Goal: Transaction & Acquisition: Purchase product/service

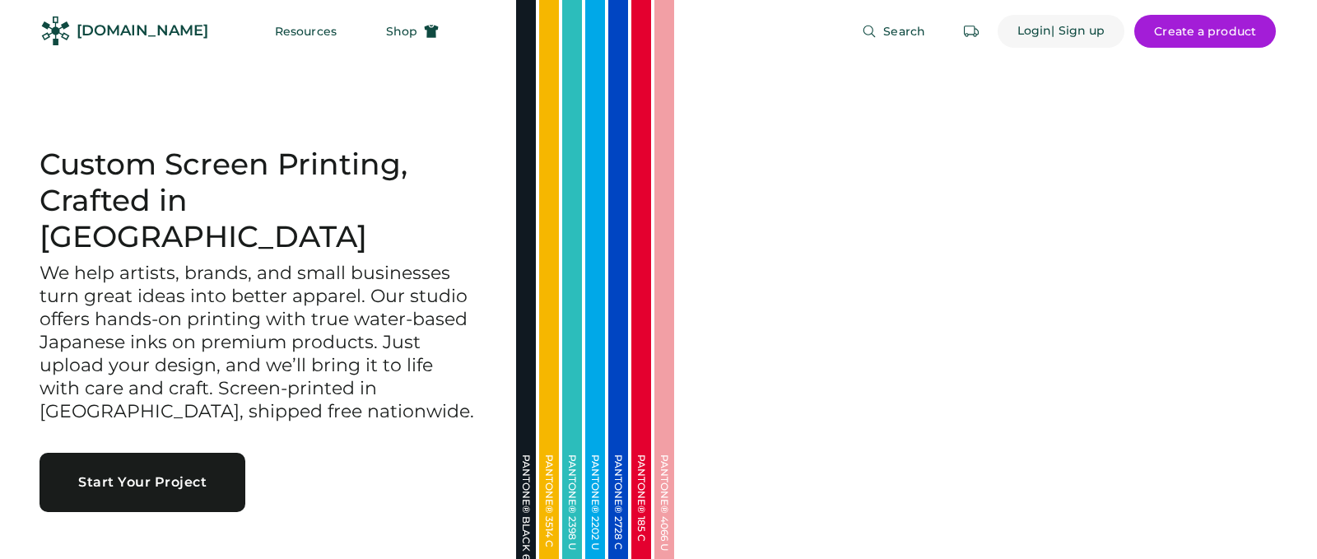
click at [1040, 21] on div "Login" at bounding box center [1034, 31] width 35 height 33
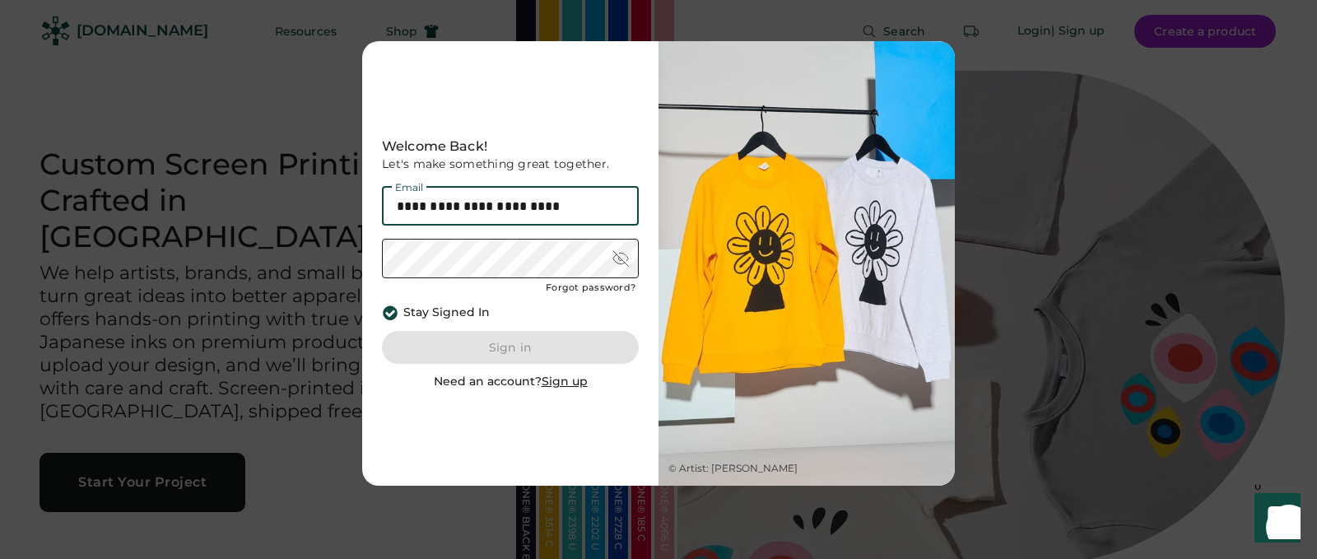
type input "**********"
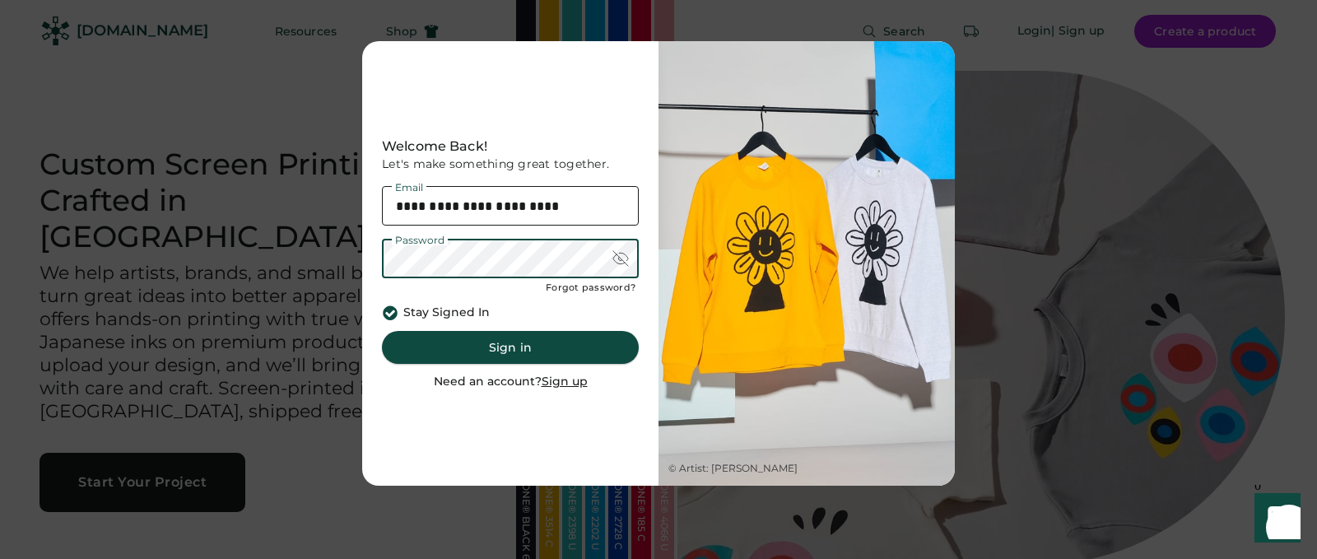
click at [468, 342] on button "Sign in" at bounding box center [510, 347] width 257 height 33
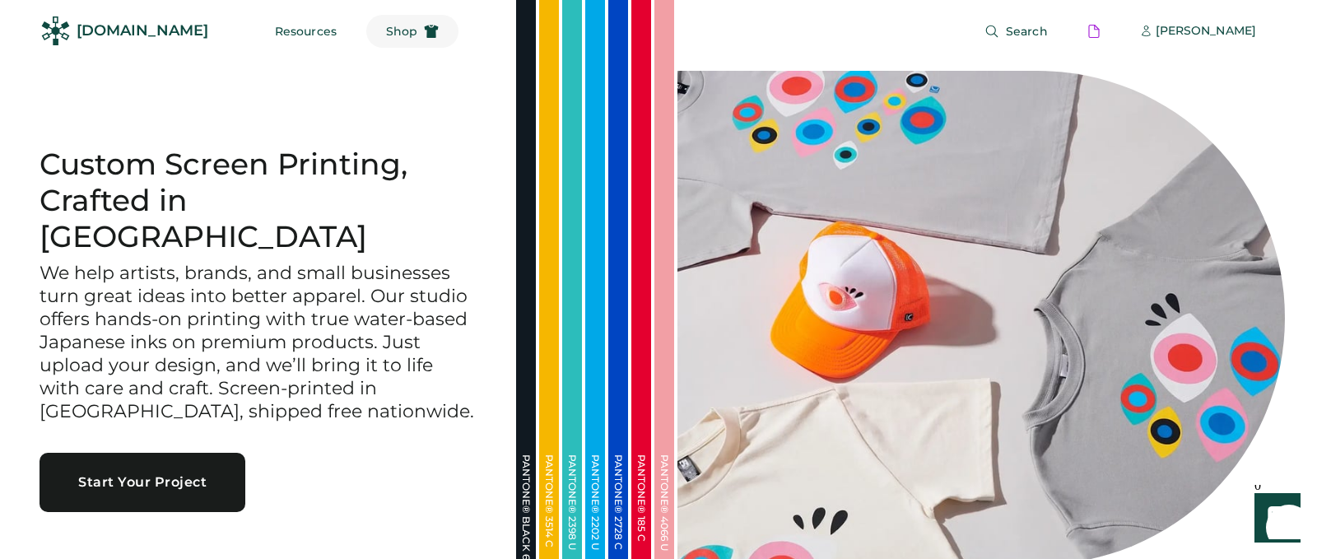
click at [386, 30] on span "Shop" at bounding box center [401, 32] width 31 height 12
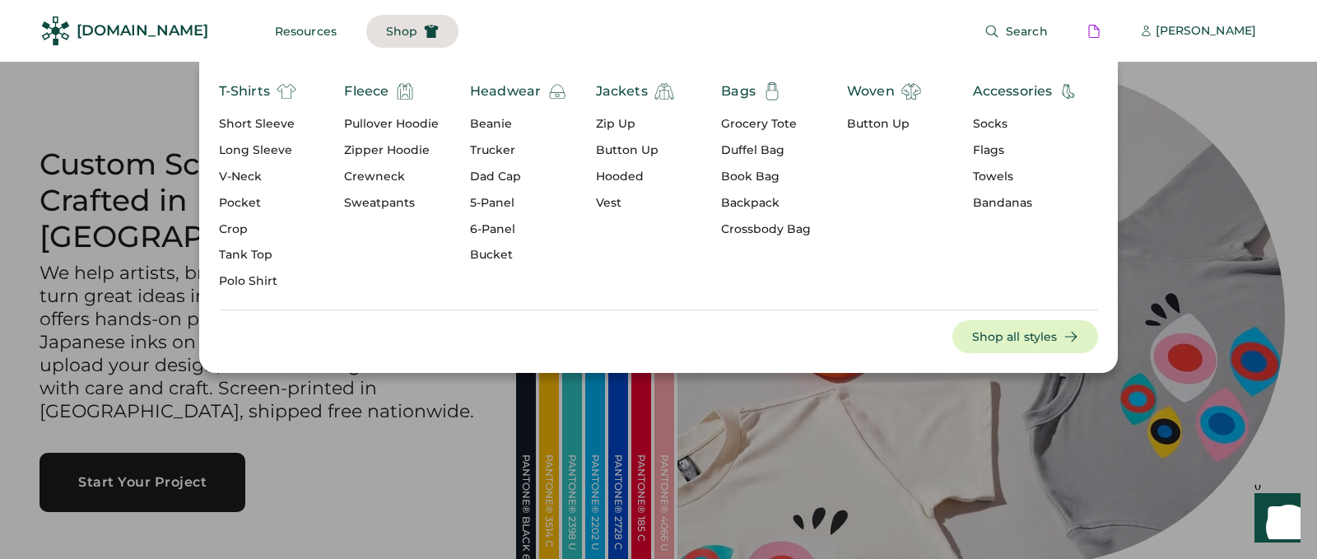
click at [612, 92] on div "Jackets" at bounding box center [622, 91] width 52 height 20
click at [249, 88] on div "T-Shirts" at bounding box center [244, 91] width 51 height 20
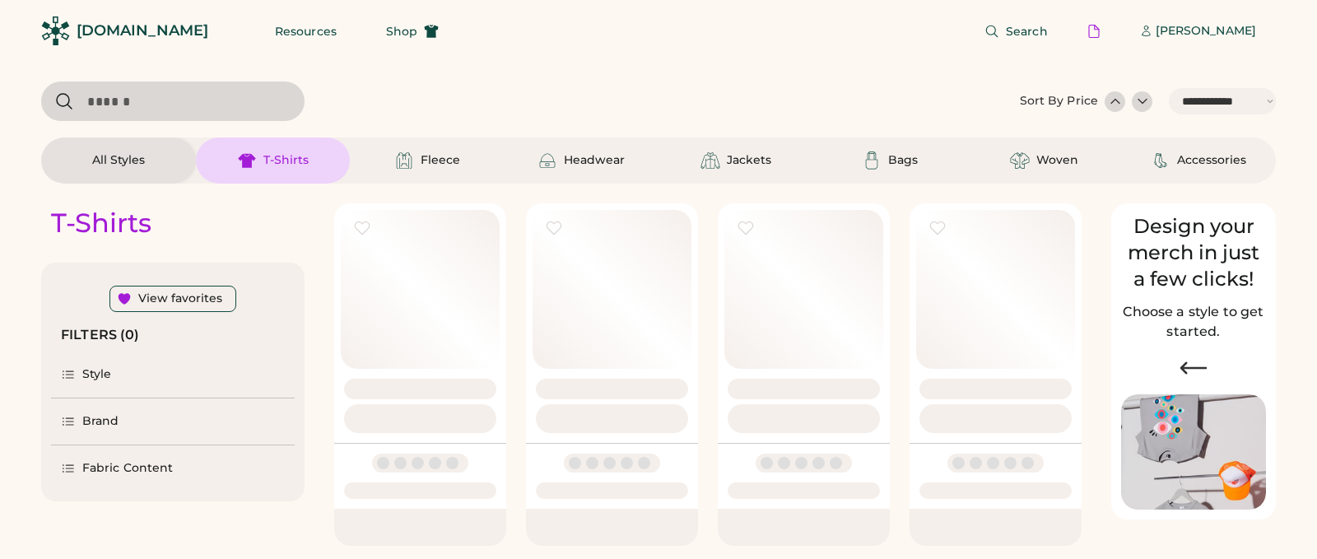
select select "*****"
select select "*"
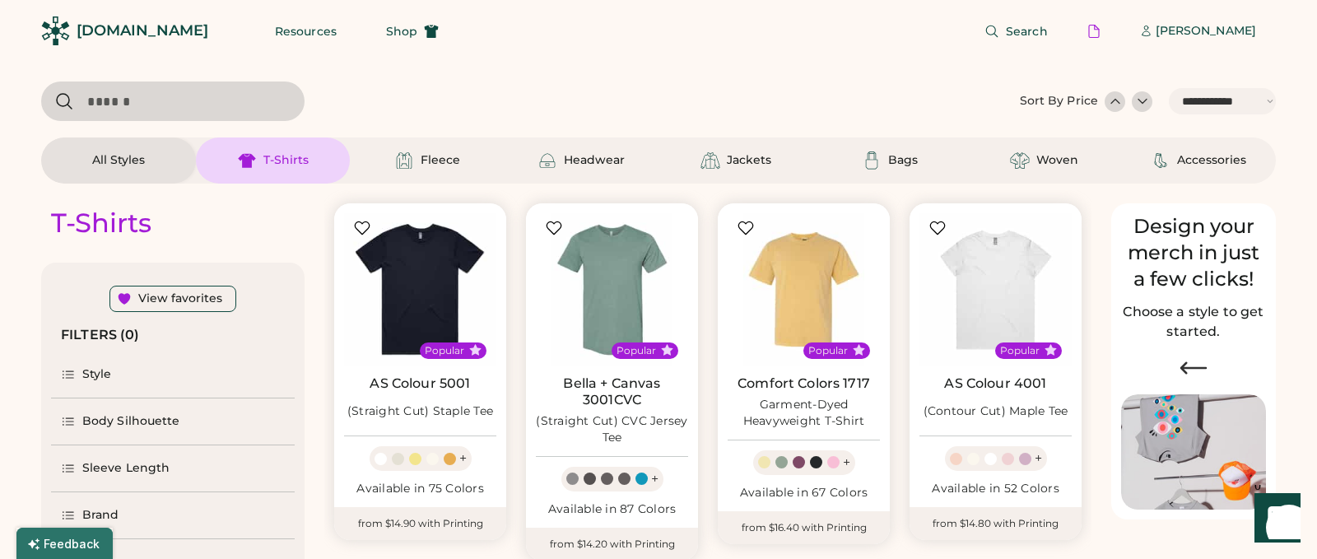
scroll to position [230, 0]
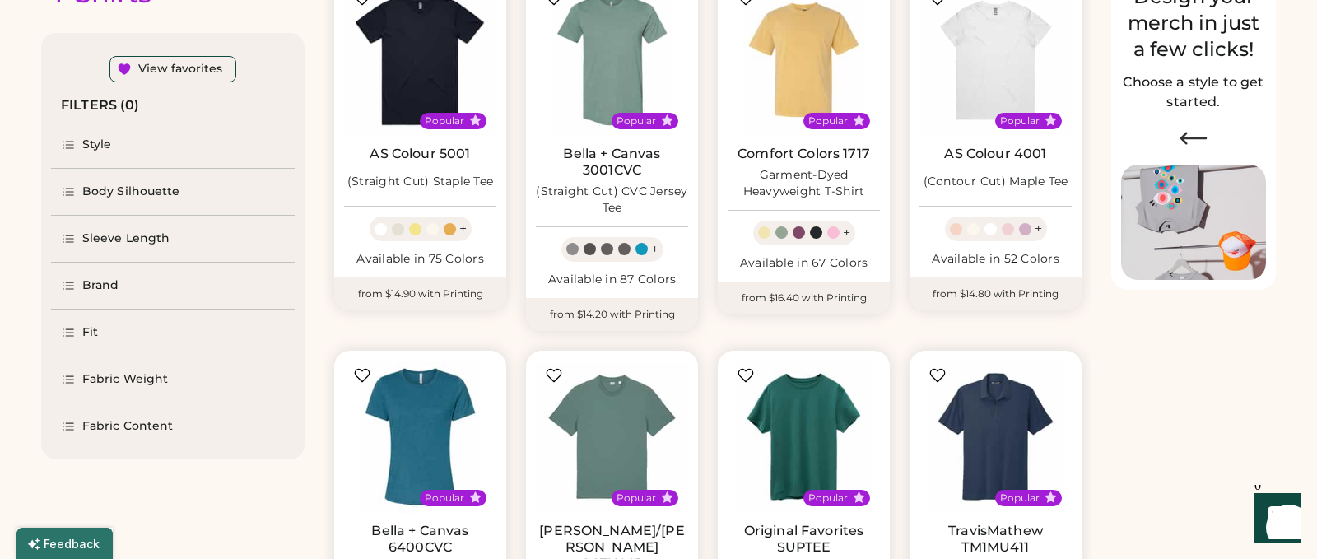
select select "*****"
select select "*"
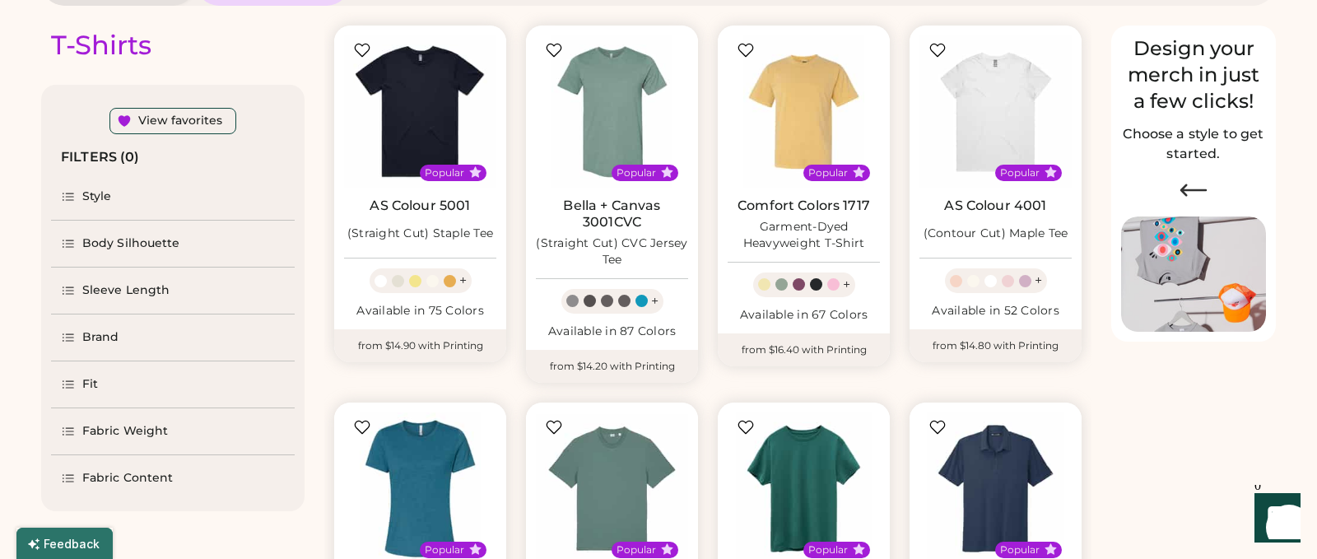
click at [110, 338] on div "Brand" at bounding box center [100, 337] width 37 height 16
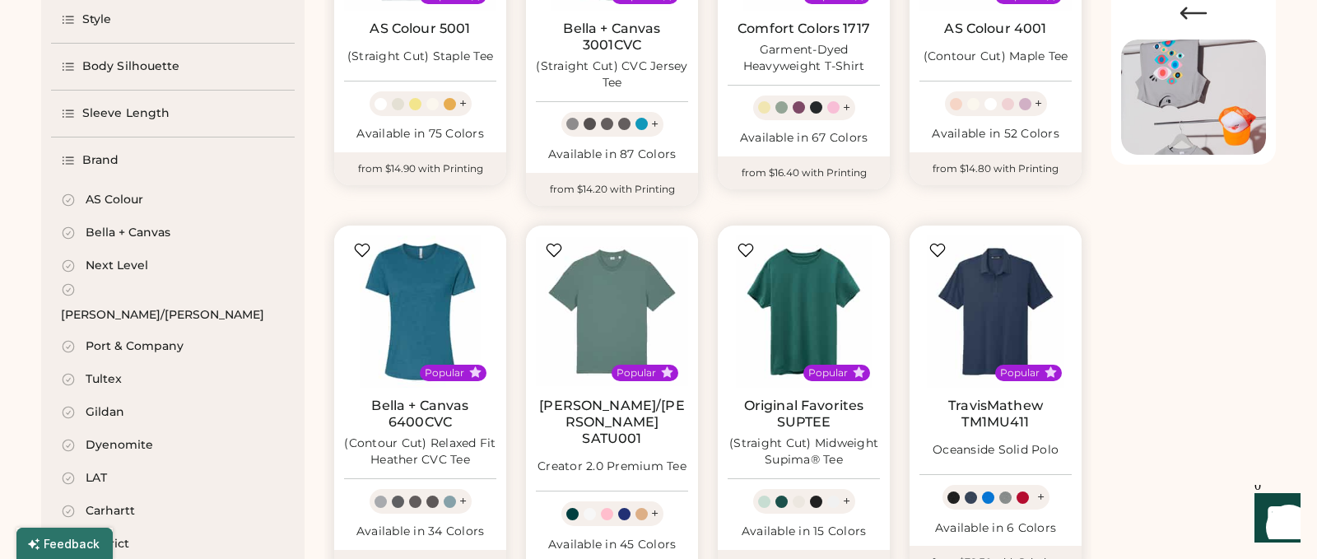
scroll to position [364, 0]
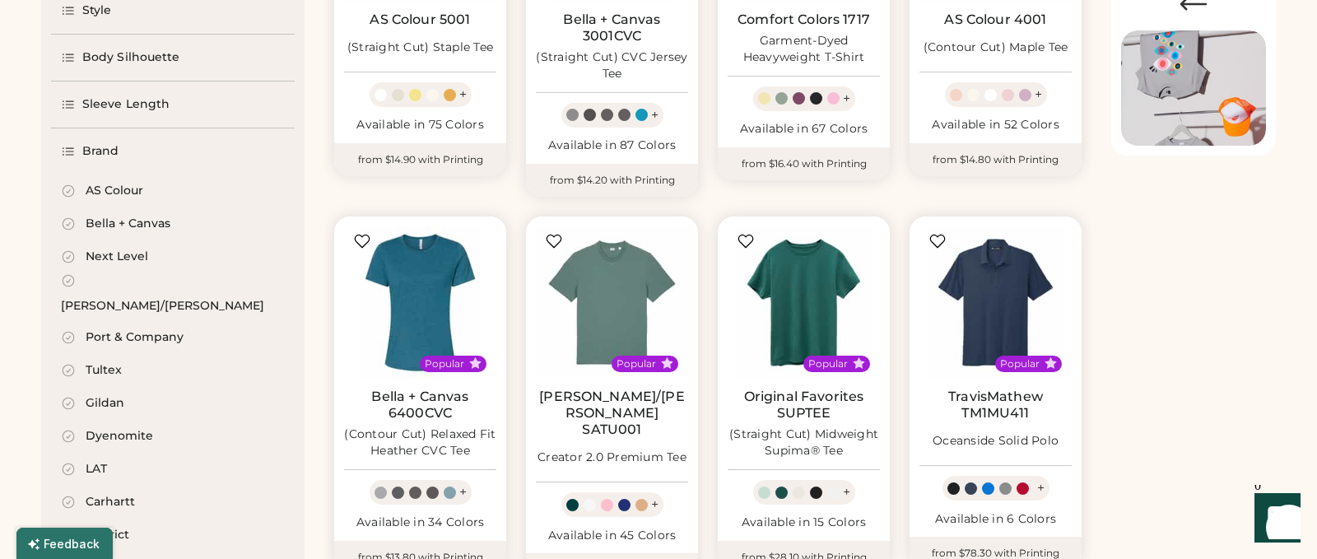
click at [100, 395] on div "Gildan" at bounding box center [105, 403] width 39 height 16
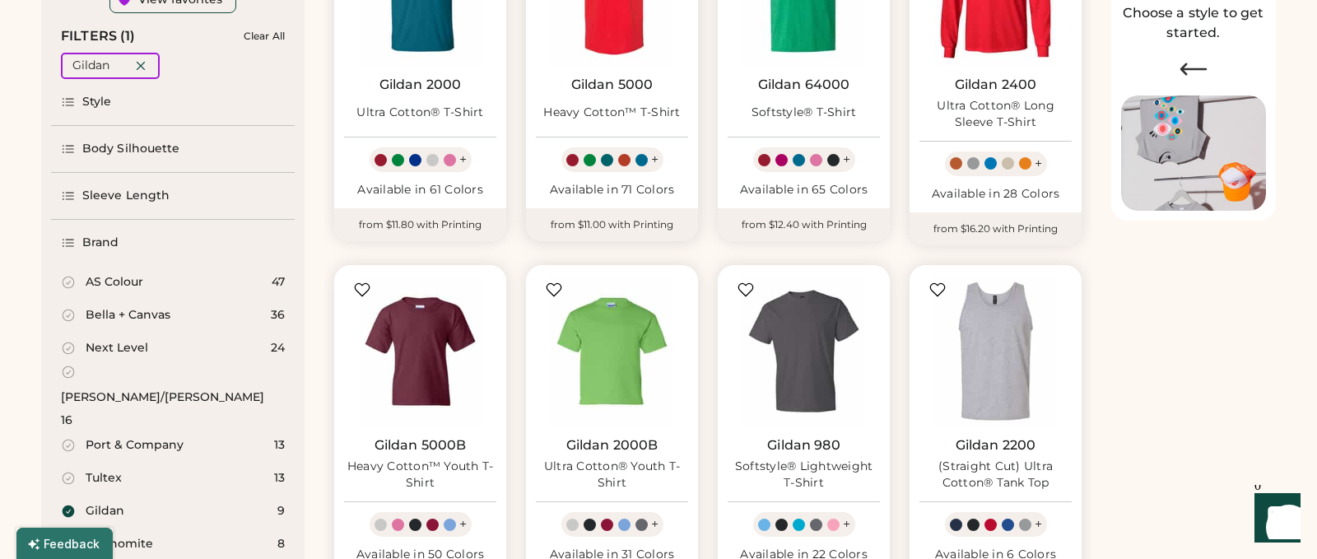
scroll to position [307, 0]
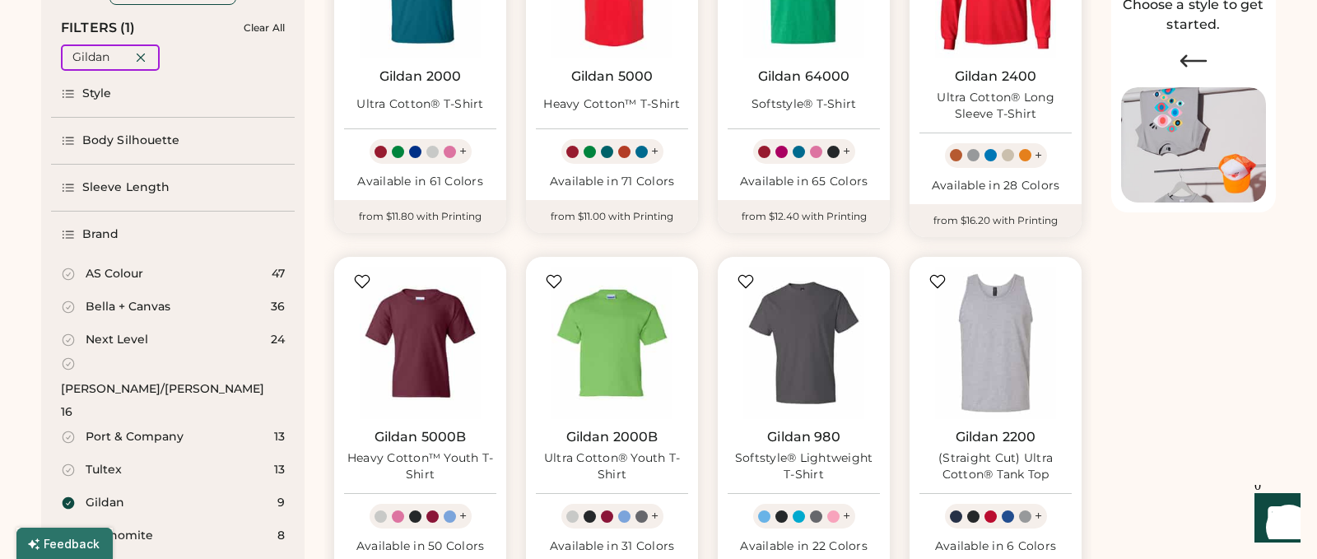
click at [142, 176] on div "Sleeve Length" at bounding box center [173, 188] width 244 height 46
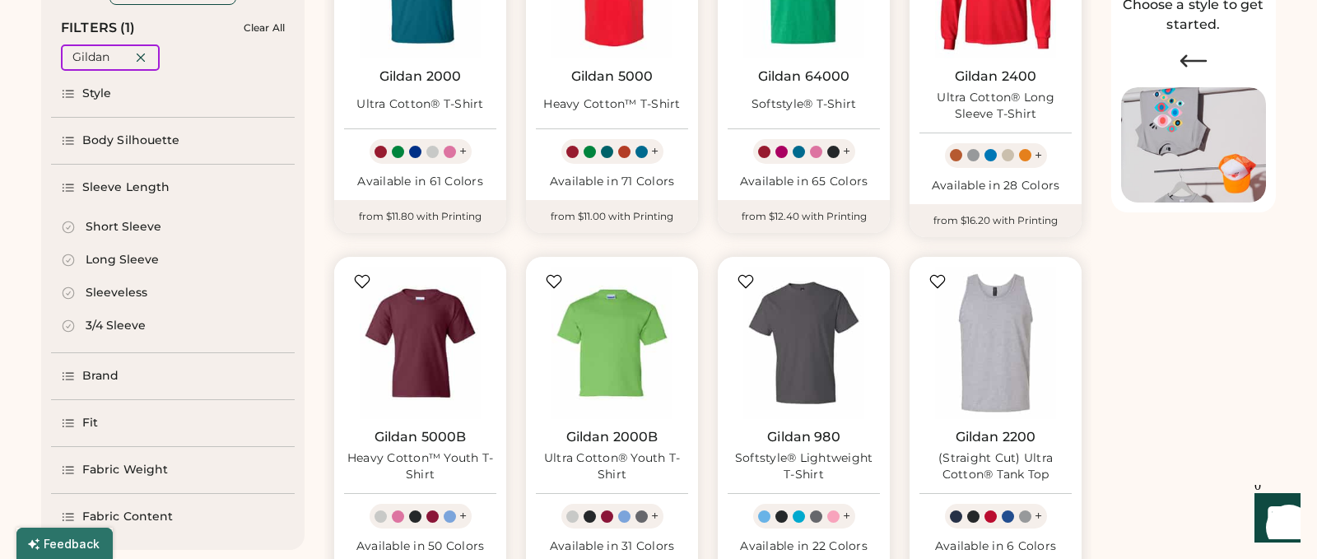
click at [100, 259] on div "Long Sleeve" at bounding box center [122, 260] width 73 height 16
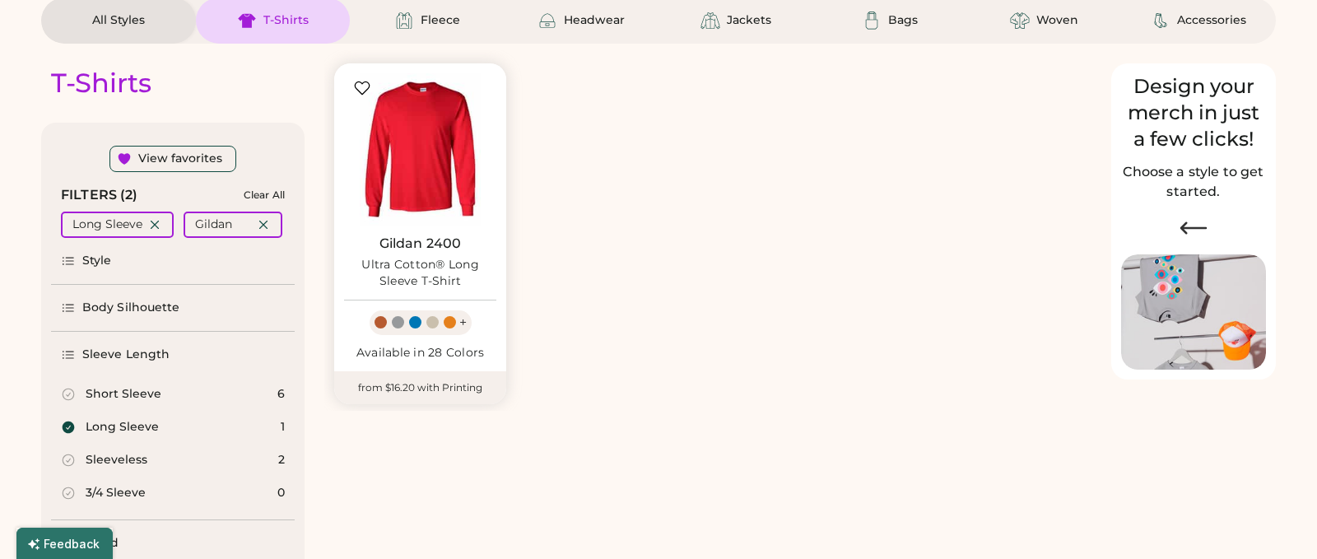
scroll to position [104, 0]
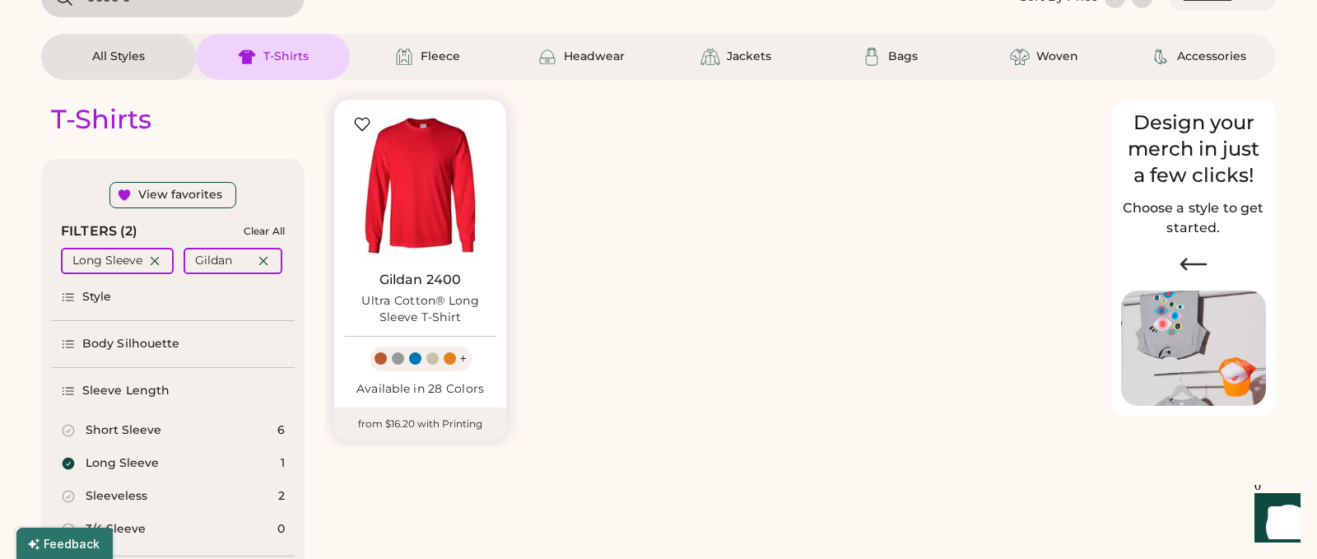
click at [438, 260] on img at bounding box center [420, 185] width 152 height 152
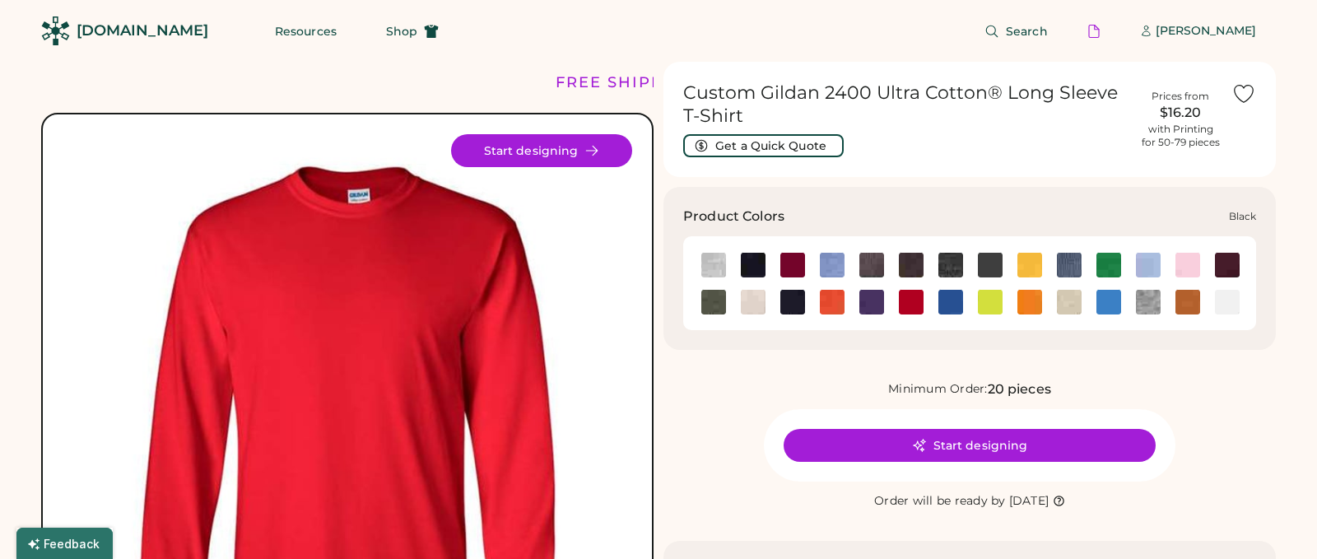
click at [748, 266] on img at bounding box center [753, 265] width 25 height 25
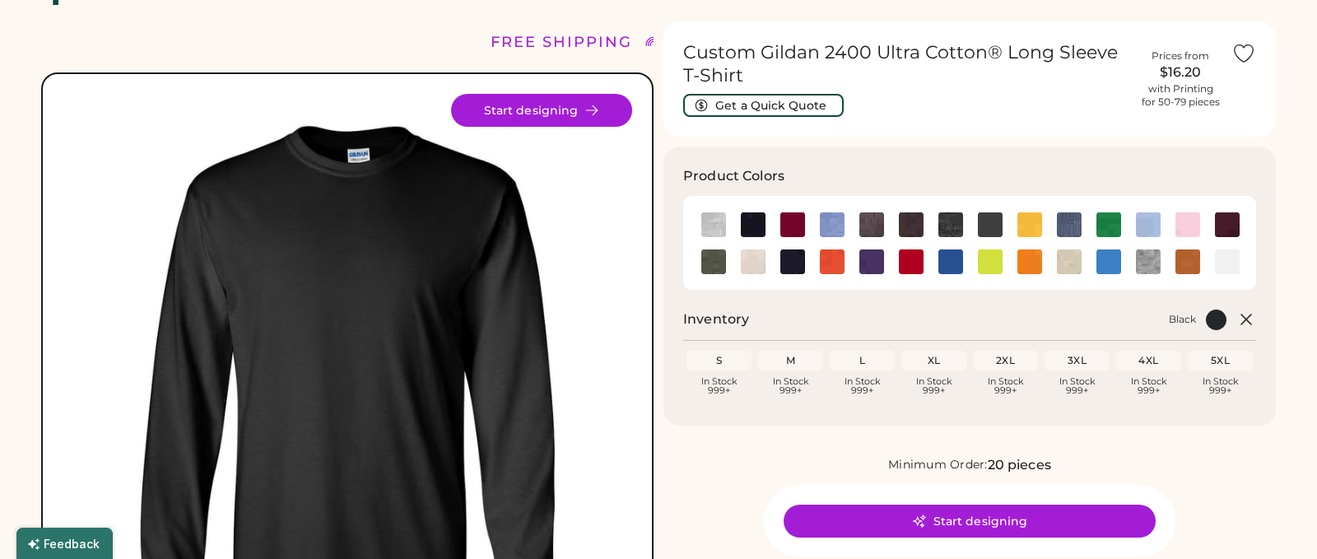
scroll to position [119, 0]
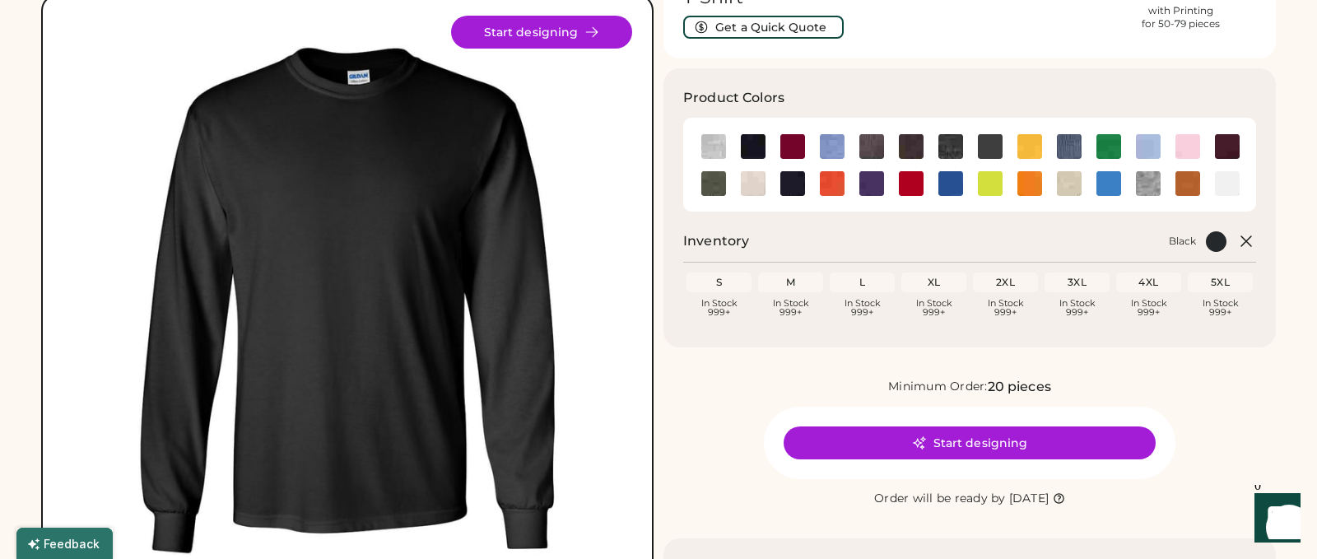
click at [864, 280] on div "L" at bounding box center [862, 282] width 58 height 13
drag, startPoint x: 864, startPoint y: 279, endPoint x: 844, endPoint y: 281, distance: 20.6
click at [844, 281] on div "L" at bounding box center [862, 282] width 58 height 13
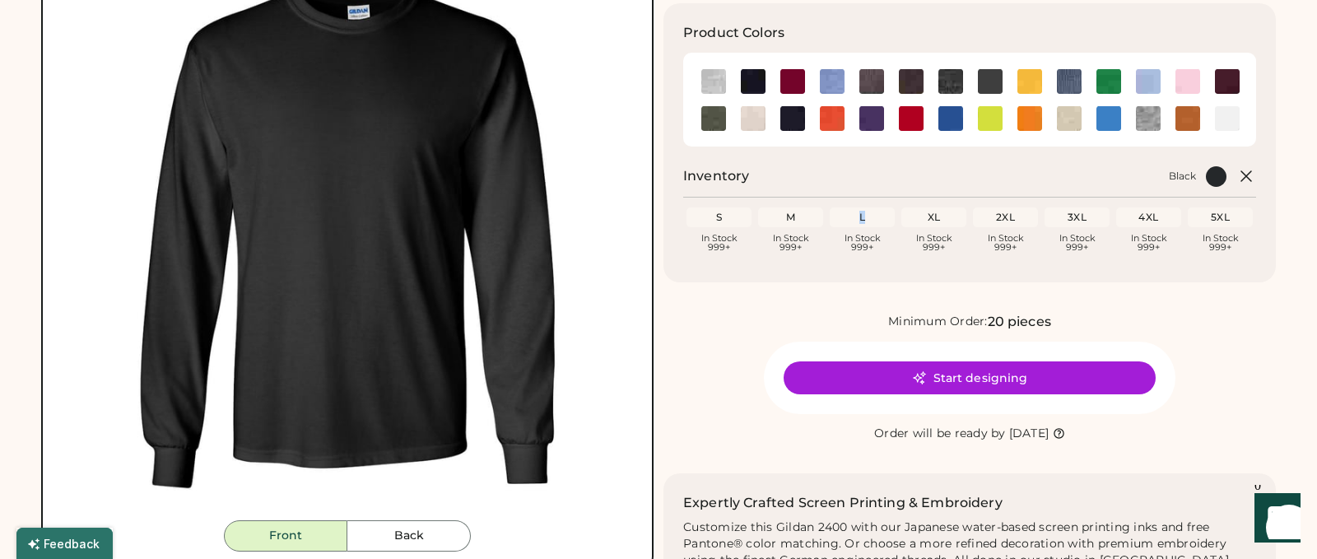
scroll to position [197, 0]
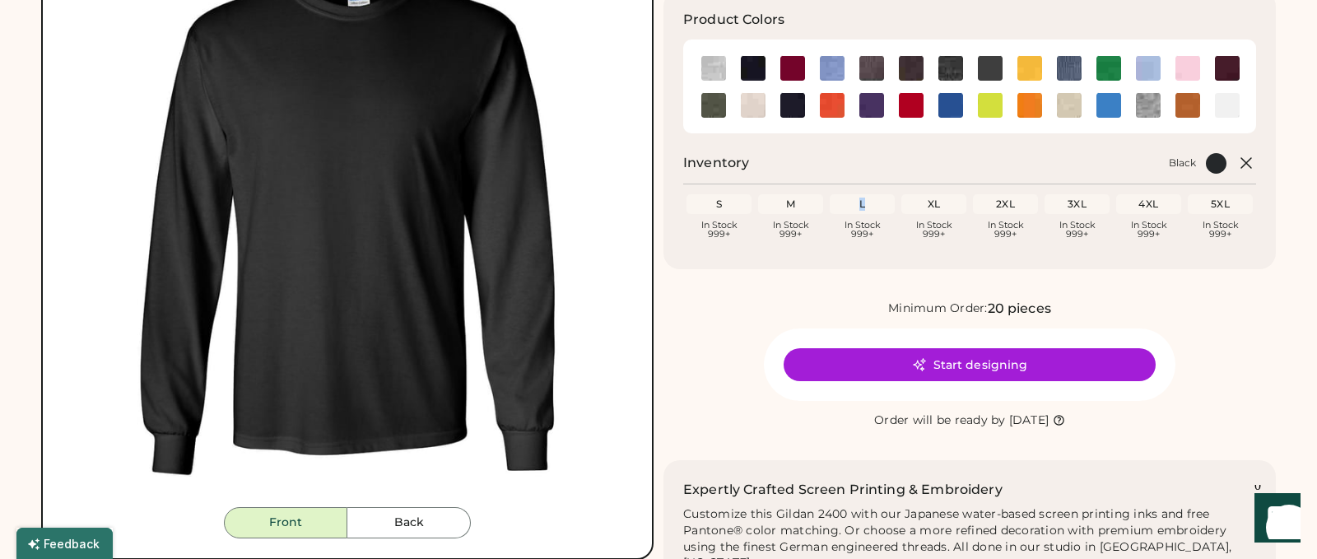
click at [863, 370] on button "Start designing" at bounding box center [970, 364] width 372 height 33
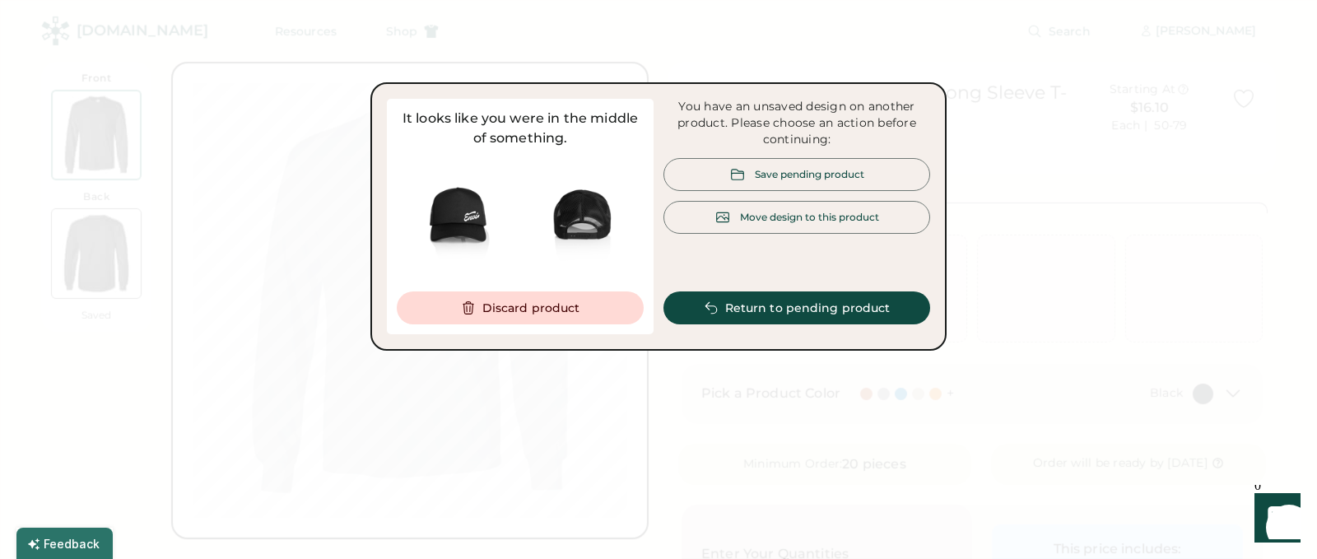
click at [563, 301] on button "Discard product" at bounding box center [520, 307] width 247 height 33
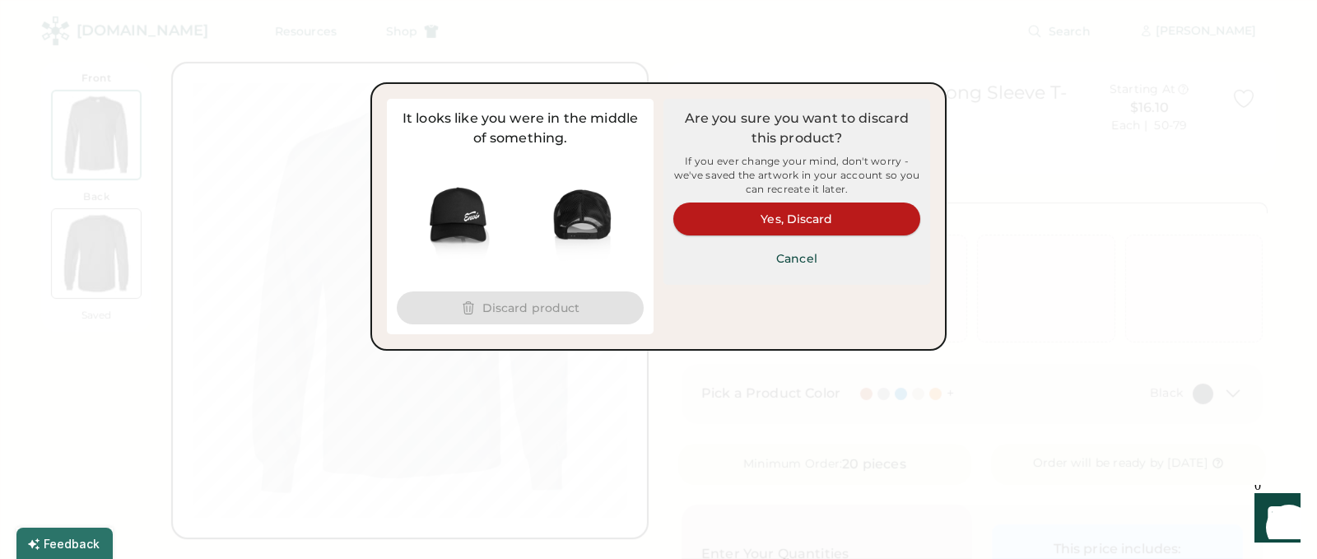
click at [737, 213] on button "Yes, Discard" at bounding box center [796, 218] width 247 height 33
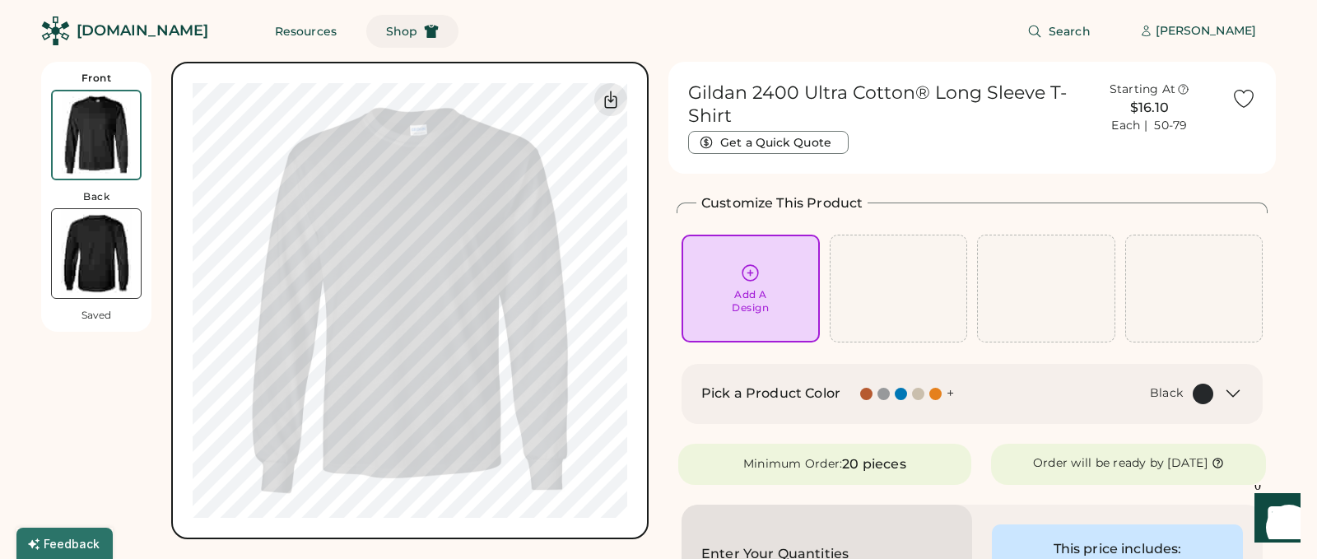
click at [386, 34] on span "Shop" at bounding box center [401, 32] width 31 height 12
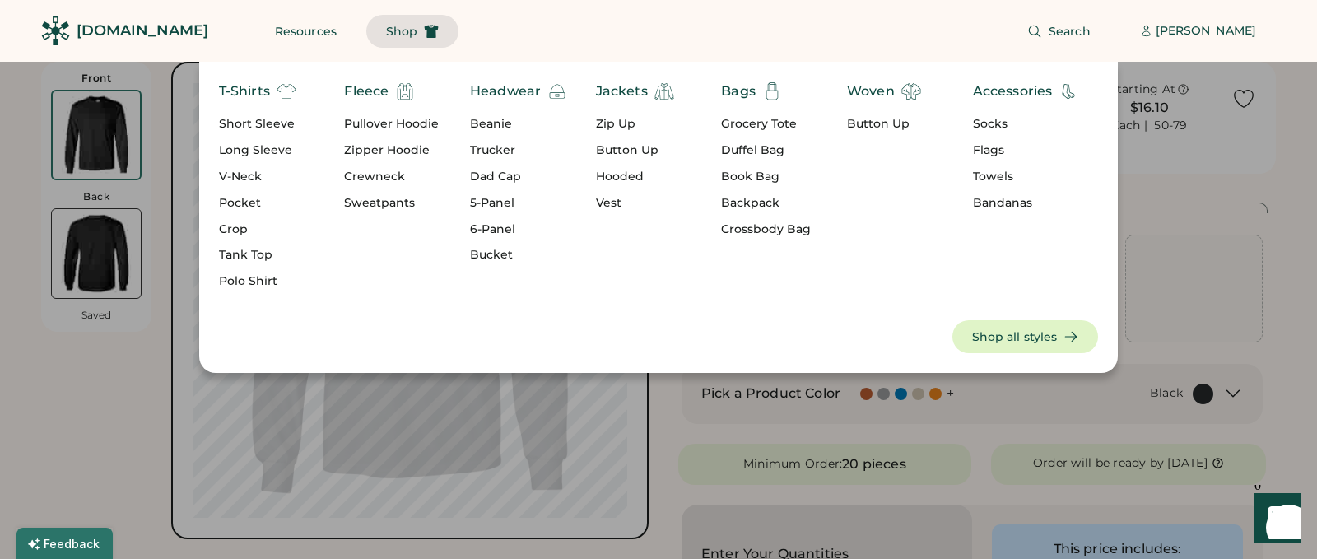
click at [236, 278] on div "Polo Shirt" at bounding box center [257, 281] width 77 height 16
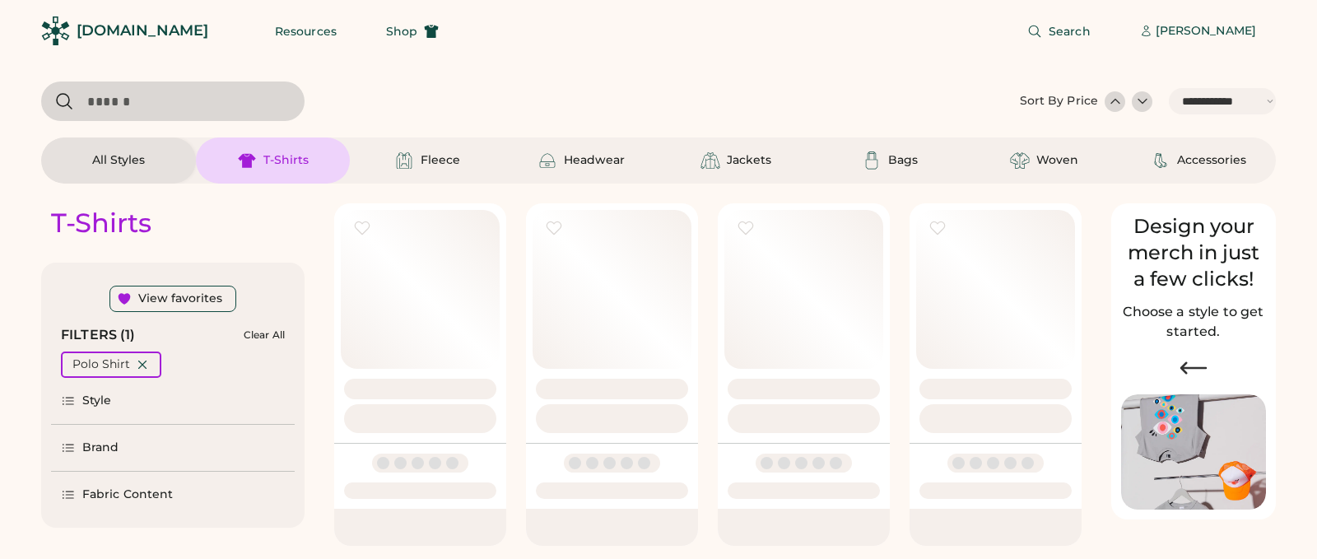
select select "*****"
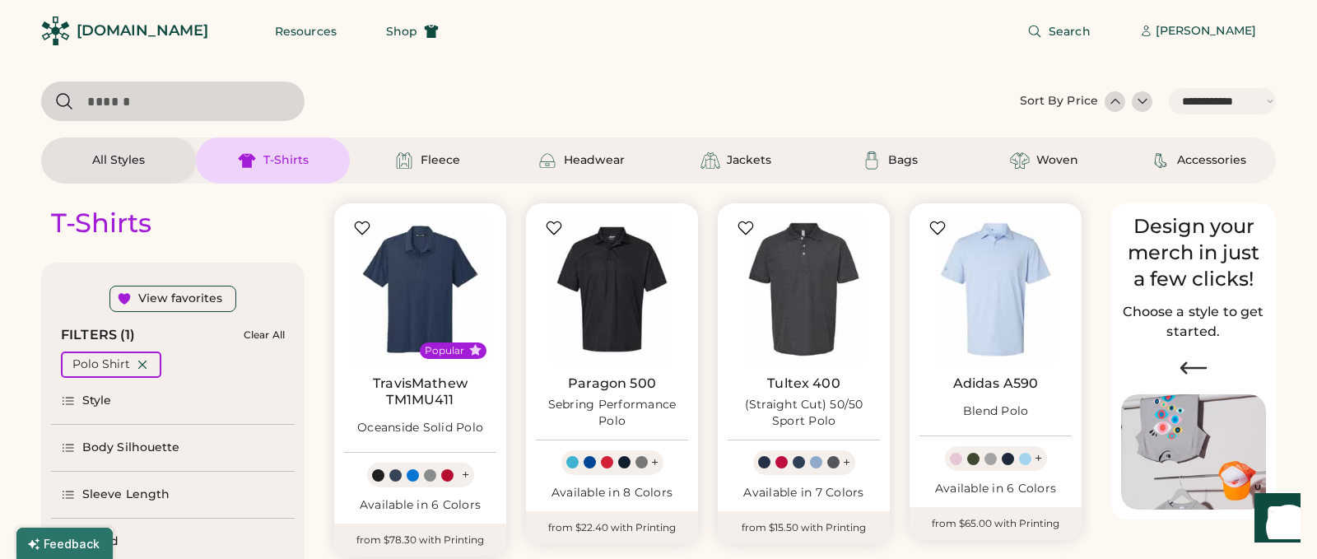
click at [1138, 104] on div at bounding box center [1142, 101] width 16 height 16
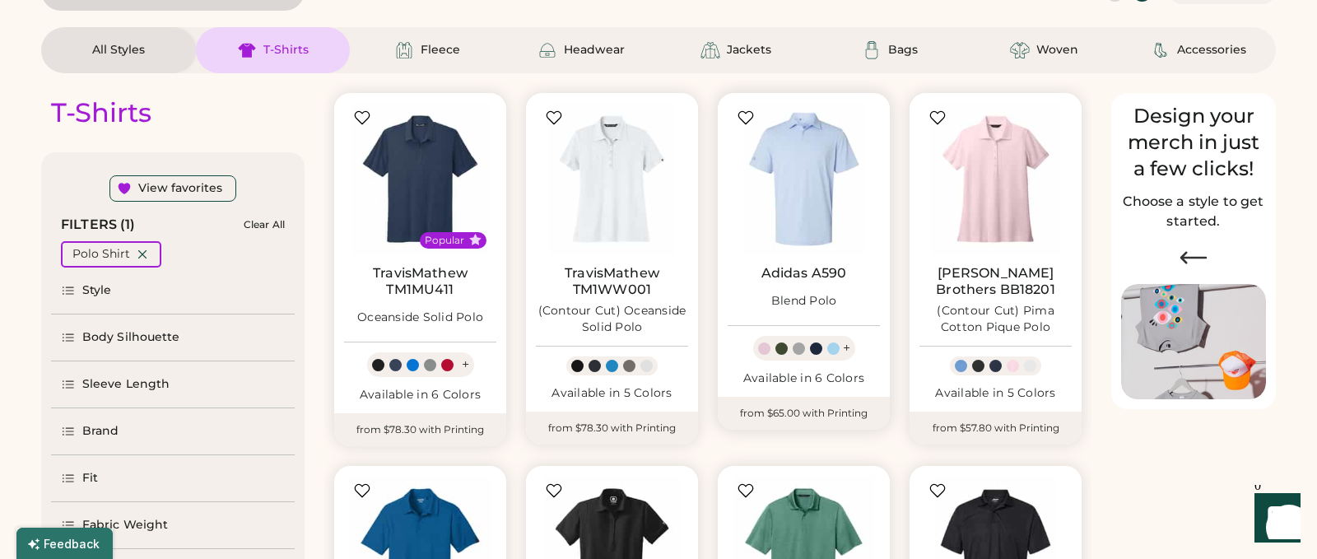
select select "*****"
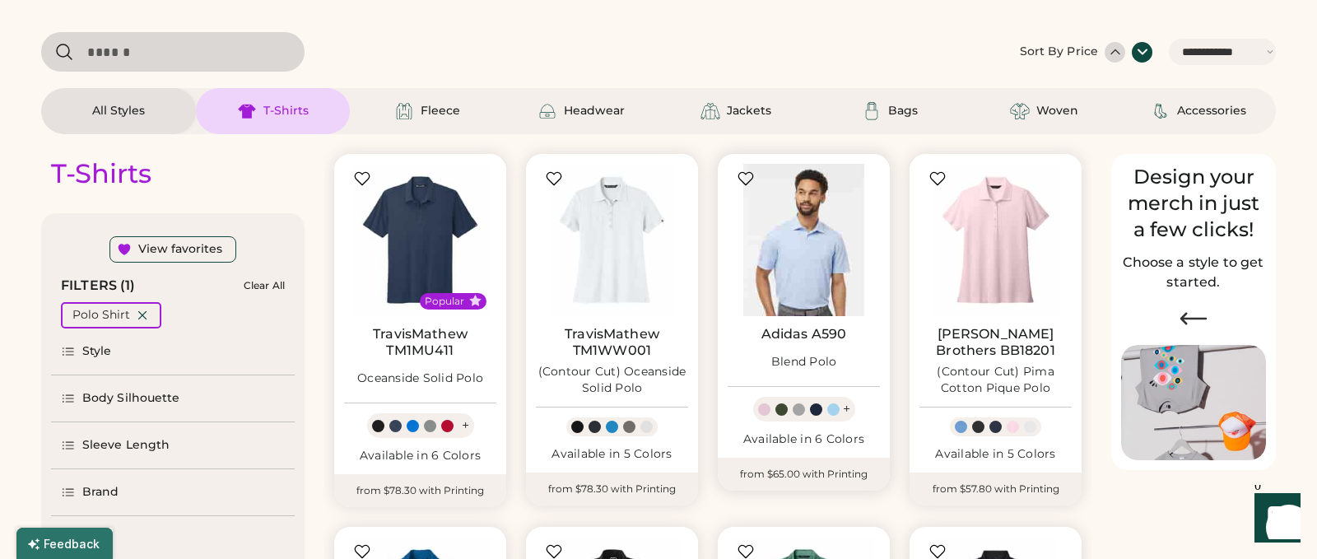
scroll to position [16, 0]
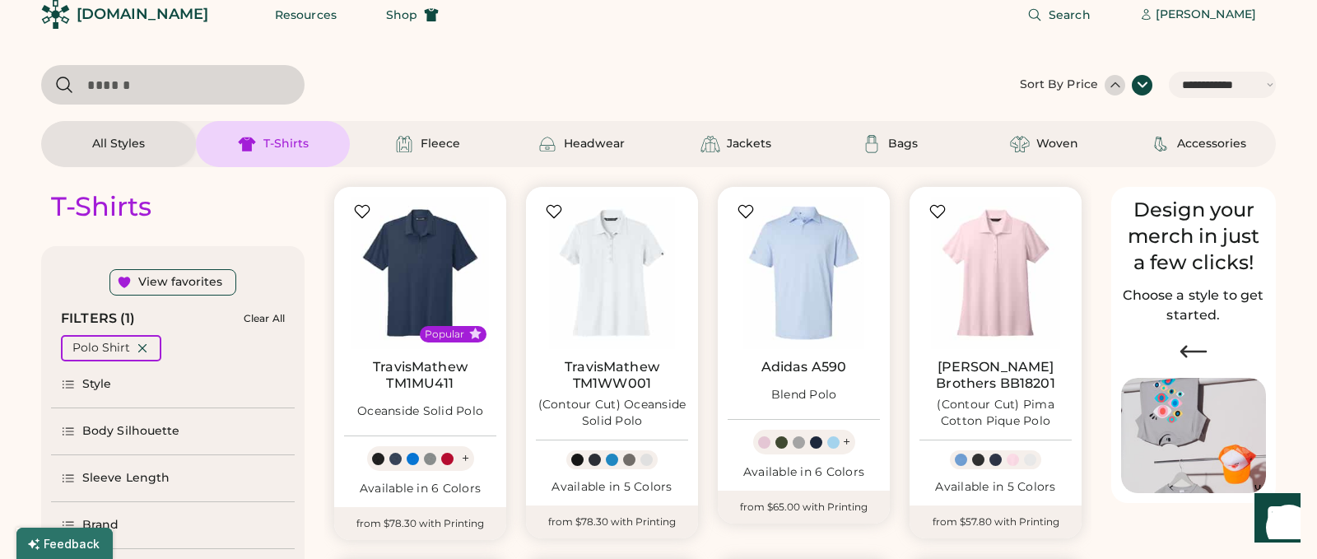
click at [1121, 88] on div at bounding box center [1115, 85] width 16 height 16
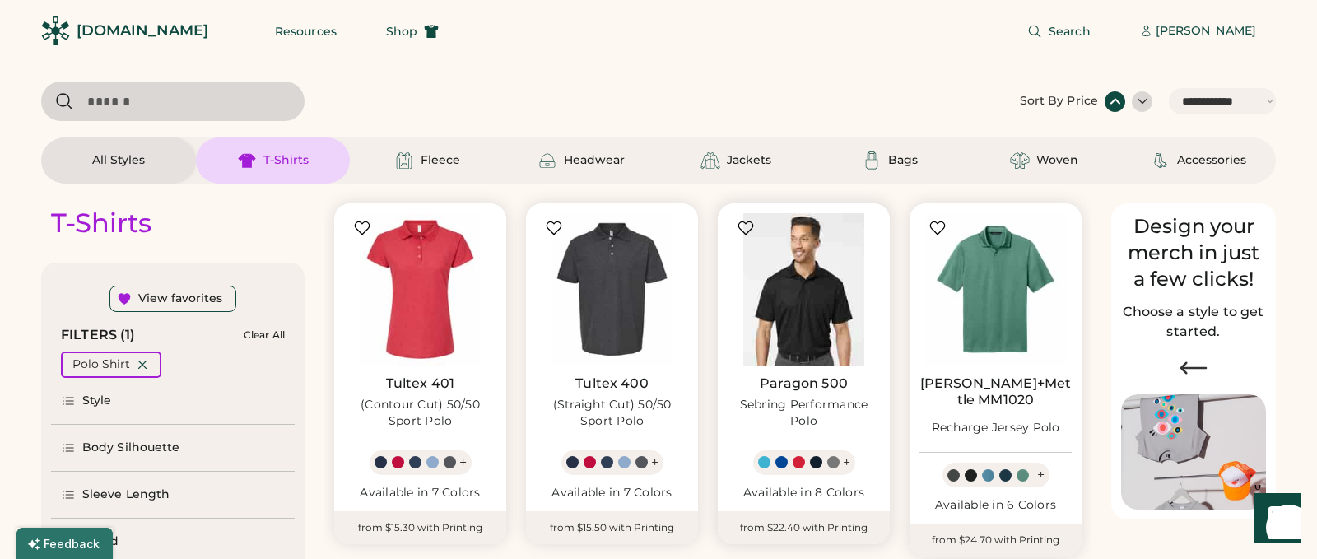
scroll to position [0, 0]
